Goal: Task Accomplishment & Management: Complete application form

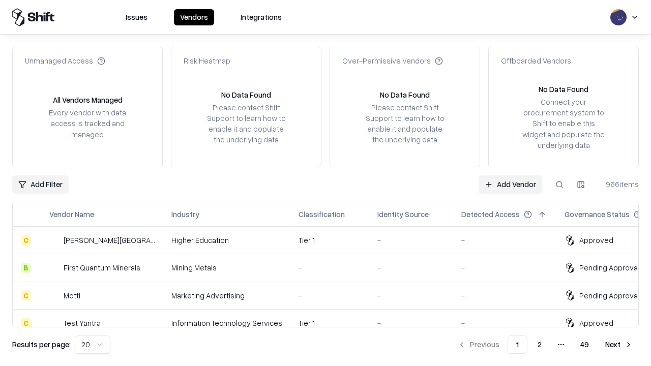
click at [510, 184] on link "Add Vendor" at bounding box center [511, 184] width 64 height 18
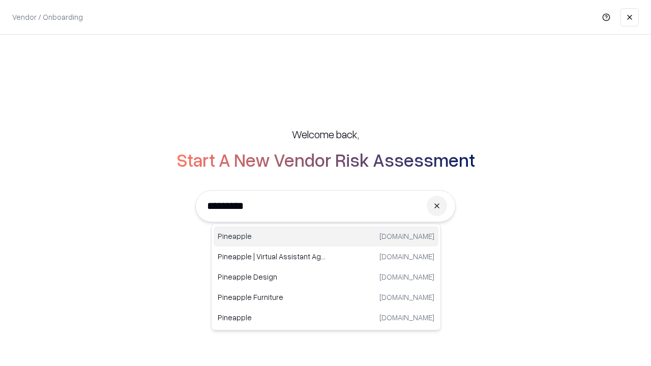
click at [326, 237] on div "Pineapple [DOMAIN_NAME]" at bounding box center [326, 236] width 225 height 20
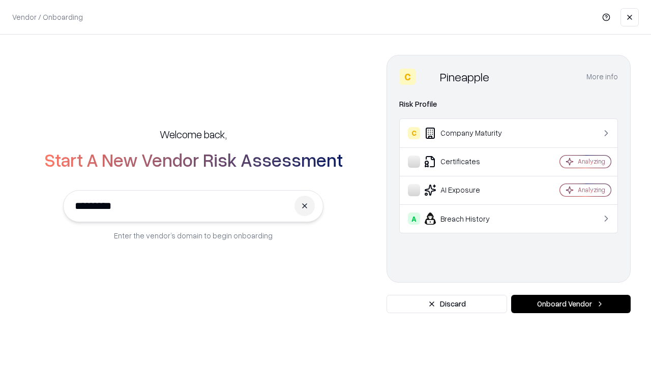
type input "*********"
click at [571, 304] on button "Onboard Vendor" at bounding box center [571, 304] width 120 height 18
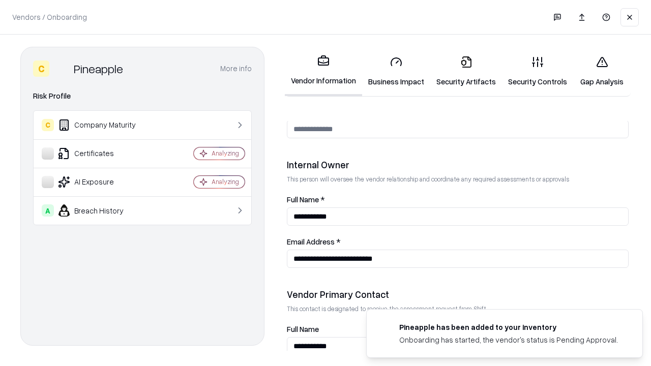
scroll to position [527, 0]
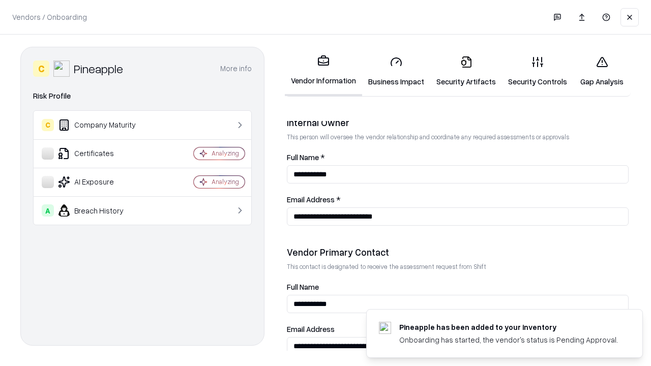
click at [466, 71] on link "Security Artifacts" at bounding box center [466, 71] width 72 height 47
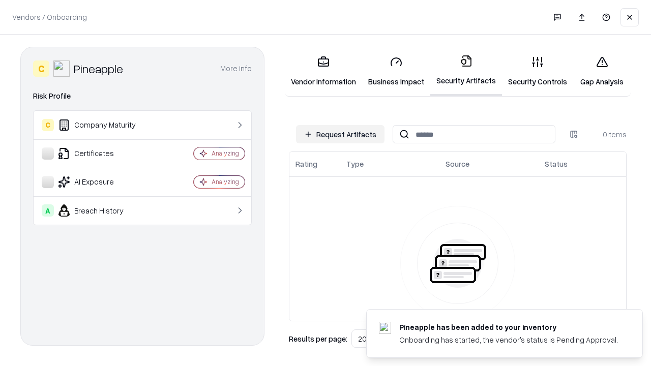
click at [340, 134] on button "Request Artifacts" at bounding box center [340, 134] width 89 height 18
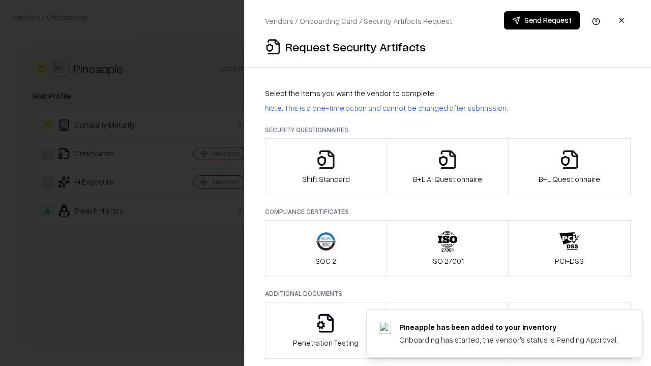
click at [569, 167] on icon "button" at bounding box center [570, 160] width 20 height 20
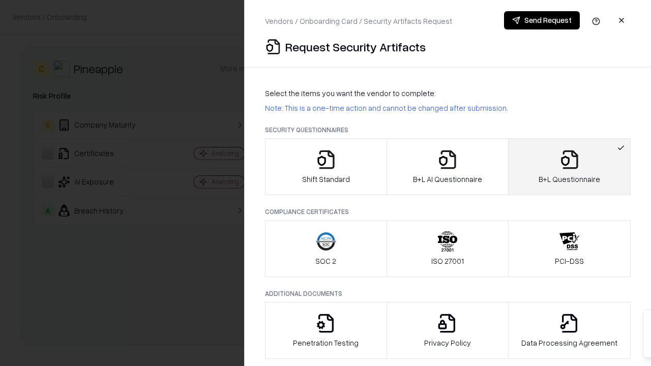
click at [447, 167] on icon "button" at bounding box center [447, 160] width 20 height 20
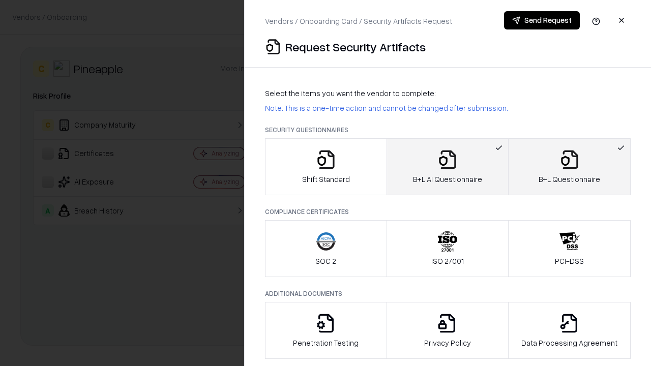
click at [542, 20] on button "Send Request" at bounding box center [542, 20] width 76 height 18
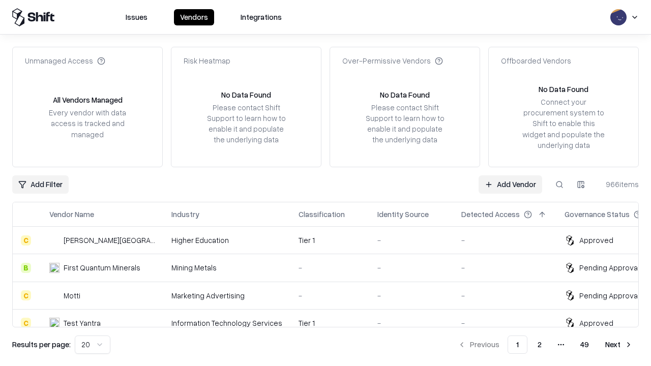
click at [510, 184] on link "Add Vendor" at bounding box center [511, 184] width 64 height 18
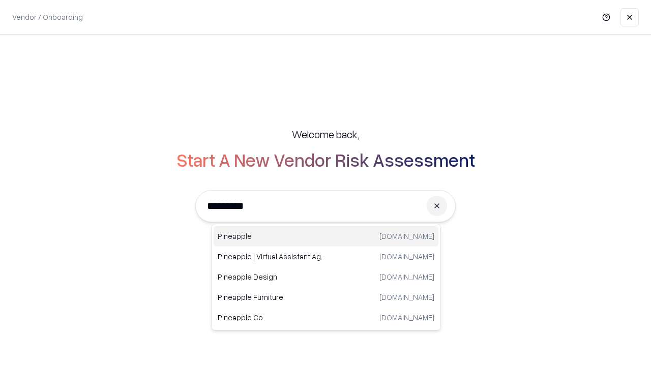
click at [326, 237] on div "Pineapple [DOMAIN_NAME]" at bounding box center [326, 236] width 225 height 20
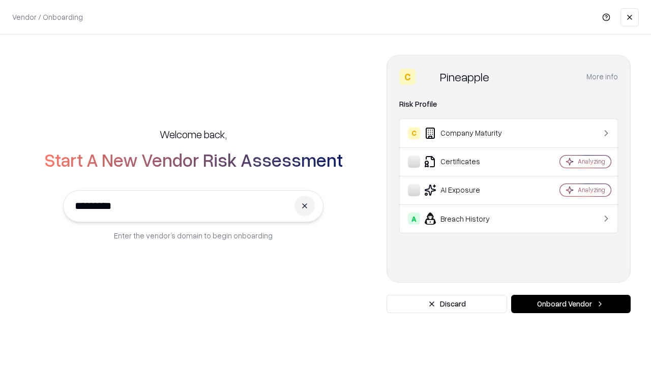
type input "*********"
click at [571, 304] on button "Onboard Vendor" at bounding box center [571, 304] width 120 height 18
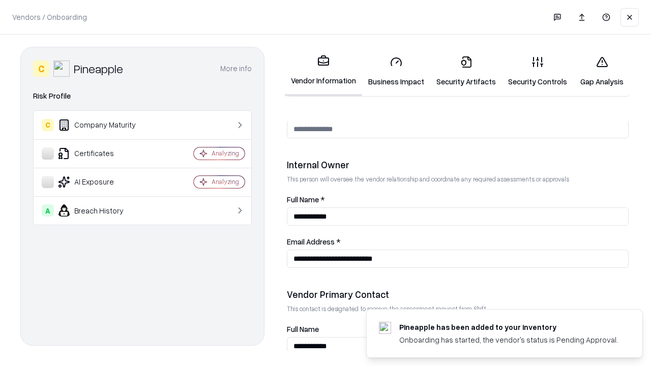
scroll to position [527, 0]
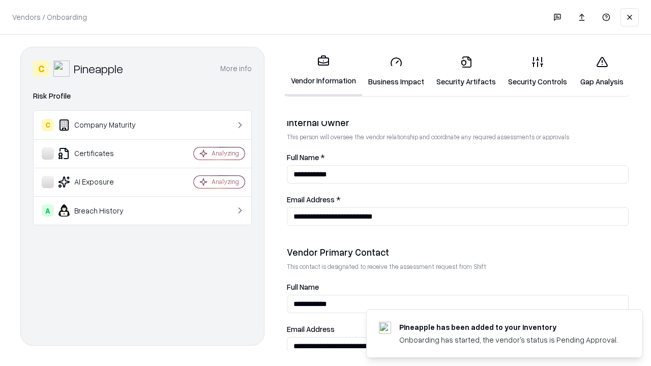
click at [602, 71] on link "Gap Analysis" at bounding box center [601, 71] width 57 height 47
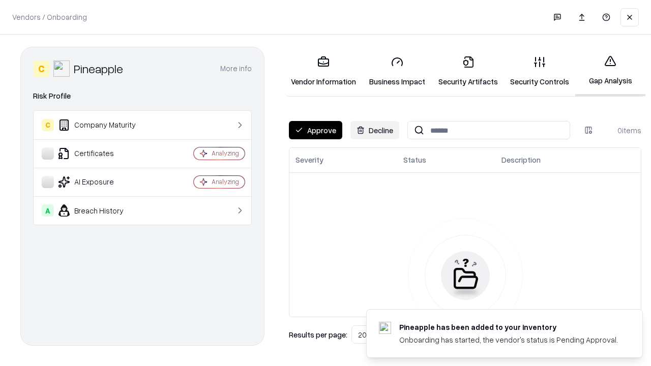
click at [315, 130] on button "Approve" at bounding box center [315, 130] width 53 height 18
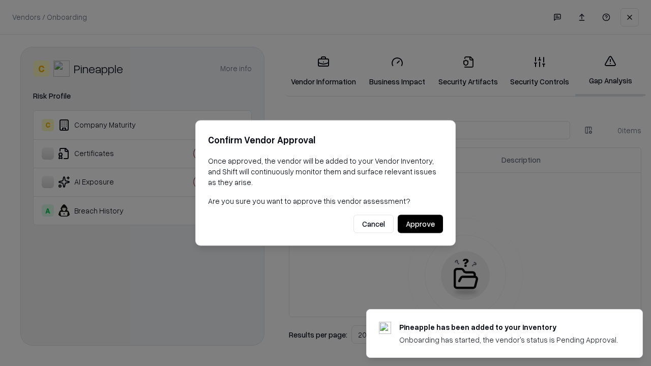
click at [420, 224] on button "Approve" at bounding box center [420, 224] width 45 height 18
